Goal: Check status: Check status

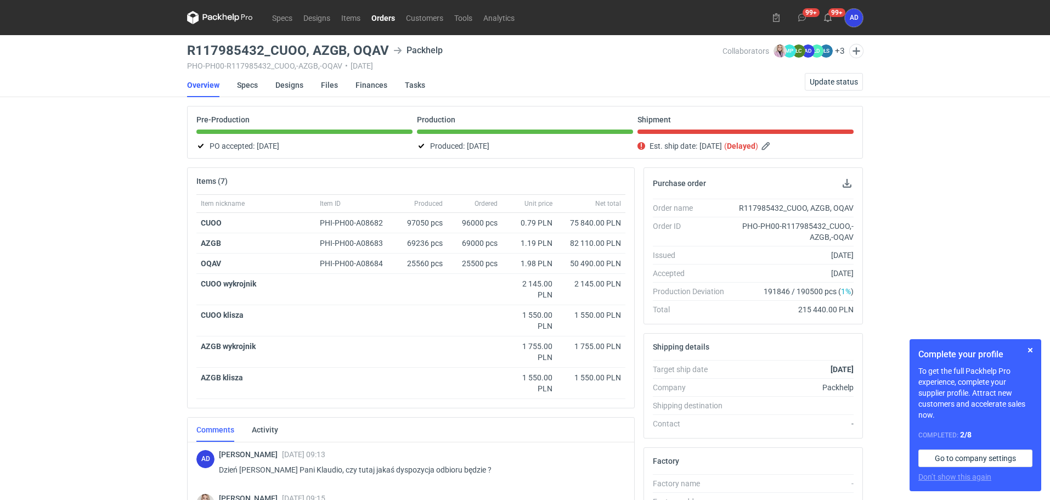
click at [382, 14] on link "Orders" at bounding box center [383, 17] width 35 height 13
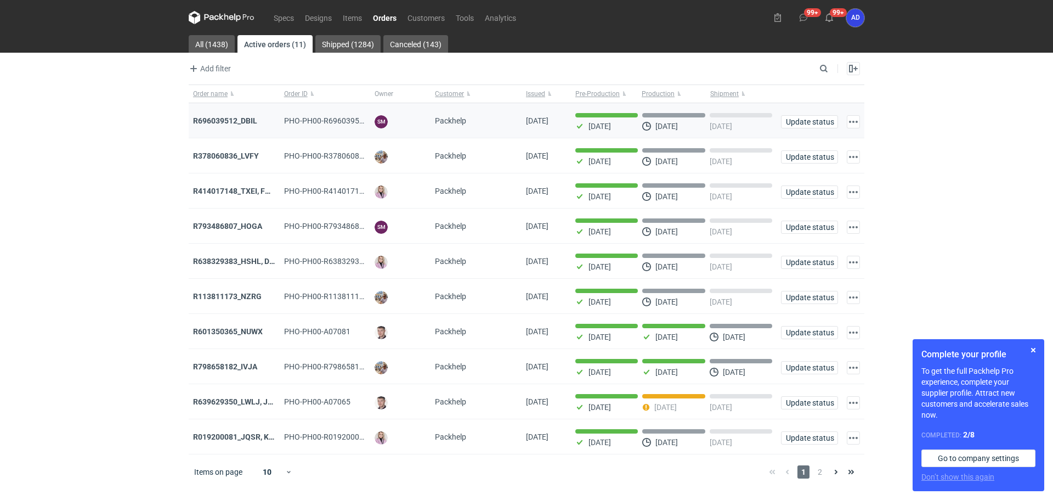
click at [233, 126] on div "R696039512_DBIL" at bounding box center [234, 120] width 82 height 11
click at [231, 120] on strong "R696039512_DBIL" at bounding box center [225, 120] width 64 height 9
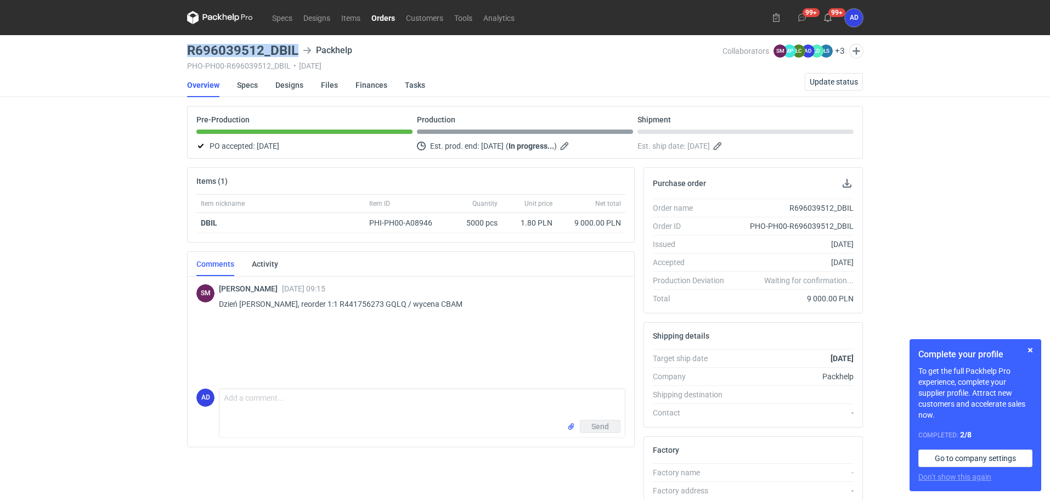
drag, startPoint x: 299, startPoint y: 52, endPoint x: 183, endPoint y: 51, distance: 116.3
click at [183, 51] on main "R696039512_DBIL Packhelp PHO-PH00-R696039512_DBIL • [DATE] Collaborators [PERSO…" at bounding box center [525, 370] width 685 height 670
copy h3 "R696039512_DBIL"
click at [387, 19] on link "Orders" at bounding box center [383, 17] width 35 height 13
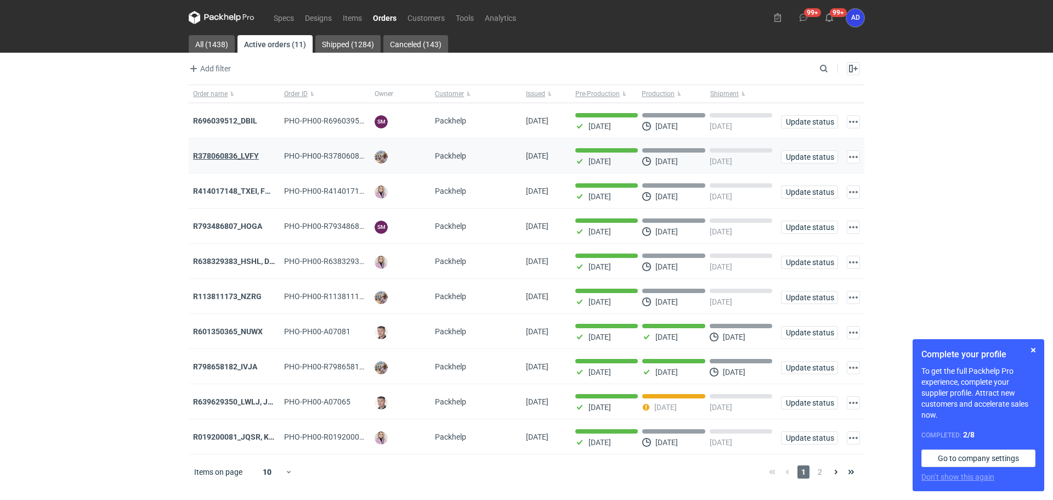
click at [244, 159] on strong "R378060836_LVFY" at bounding box center [226, 155] width 66 height 9
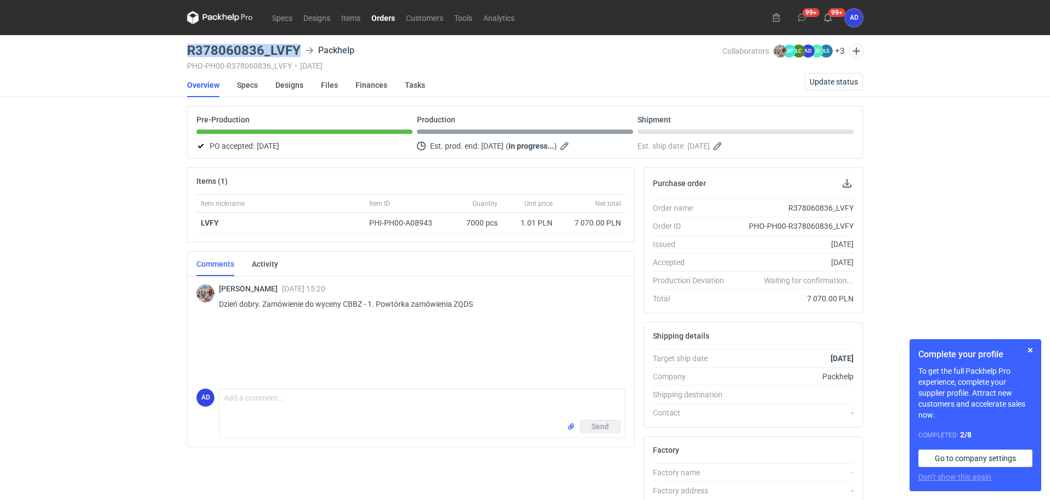
drag, startPoint x: 300, startPoint y: 47, endPoint x: 171, endPoint y: 55, distance: 129.8
click at [171, 55] on div "Specs Designs Items Orders Customers Tools Analytics 99+ 99+ AD [PERSON_NAME] […" at bounding box center [525, 250] width 1050 height 500
copy h3 "R378060836_LVFY"
